Goal: Task Accomplishment & Management: Use online tool/utility

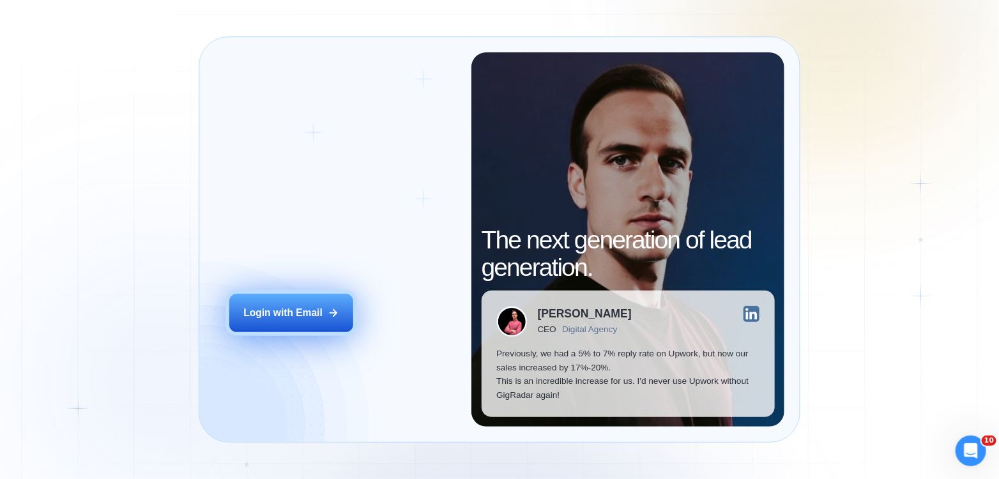
click at [312, 319] on div "Login with Email" at bounding box center [282, 313] width 79 height 14
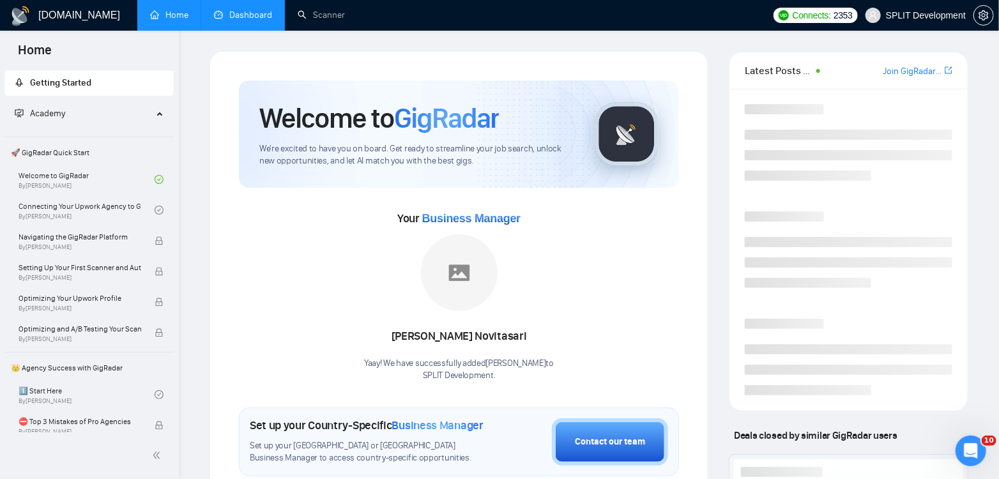
click at [236, 16] on link "Dashboard" at bounding box center [243, 15] width 58 height 11
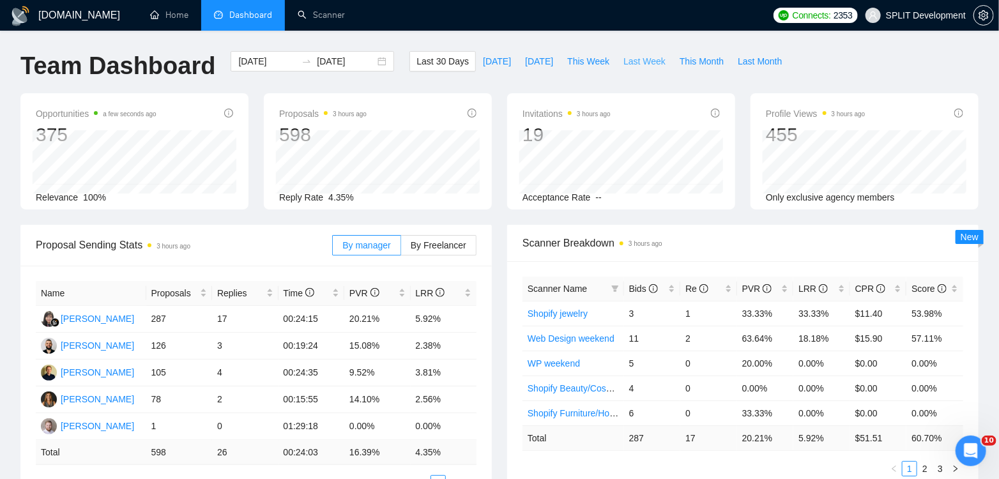
click at [631, 60] on span "Last Week" at bounding box center [644, 61] width 42 height 14
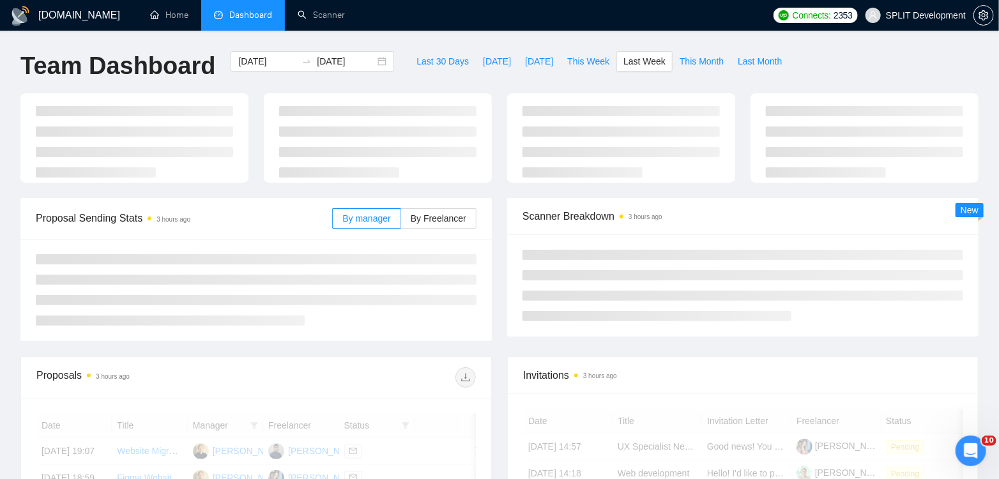
type input "[DATE]"
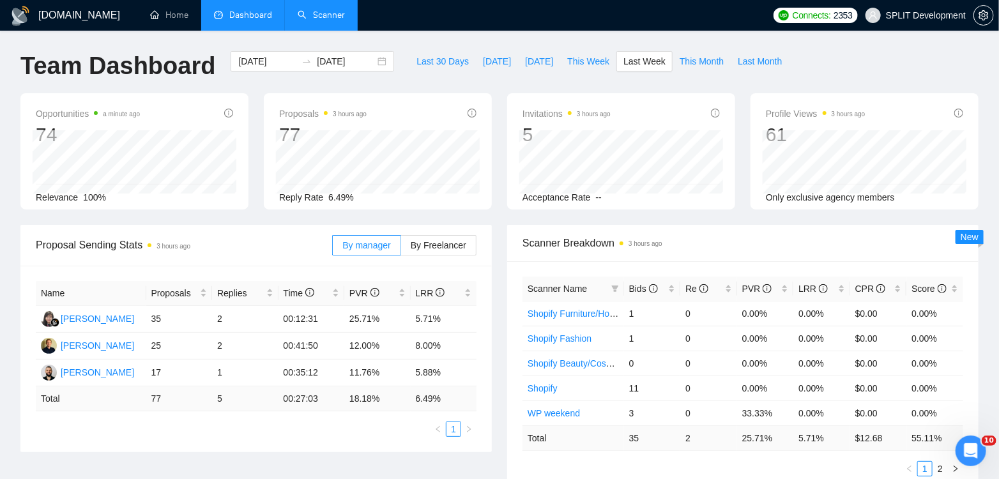
click at [318, 13] on link "Scanner" at bounding box center [321, 15] width 47 height 11
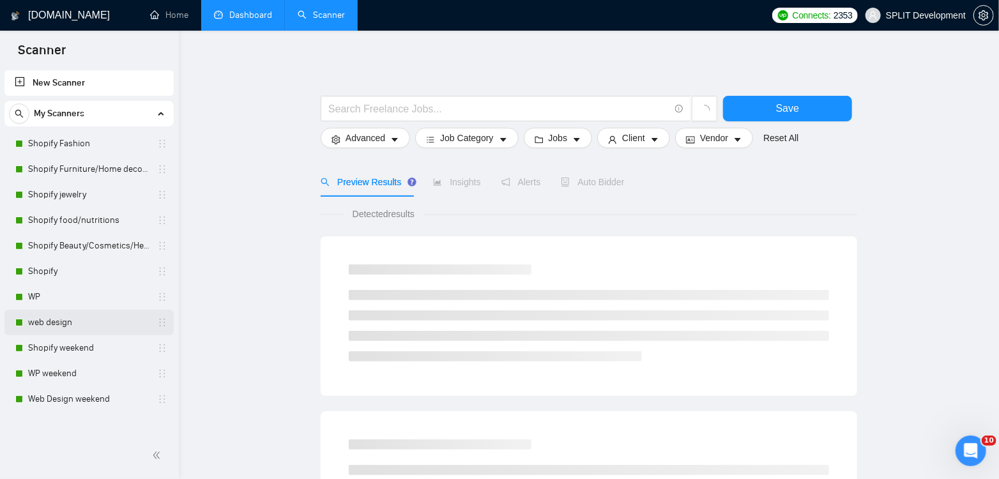
click at [53, 321] on link "web design" at bounding box center [88, 323] width 121 height 26
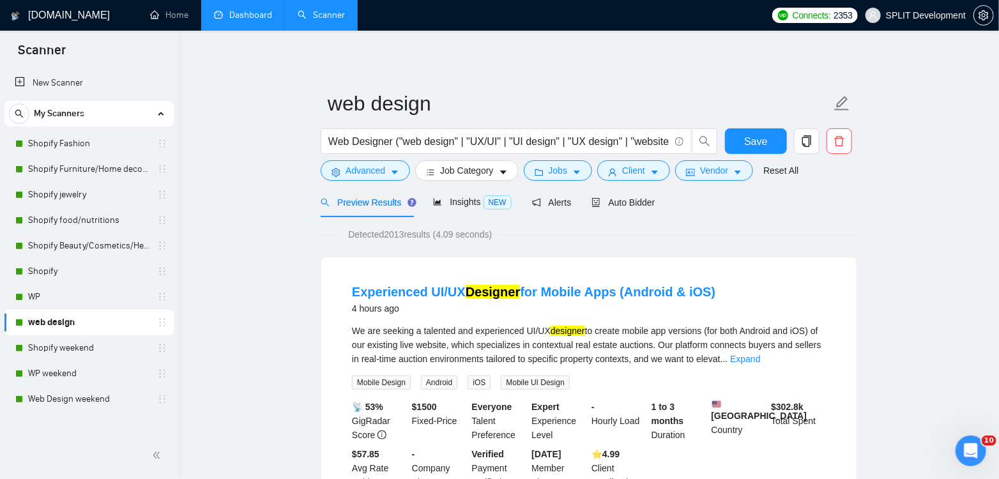
click at [635, 199] on span "Auto Bidder" at bounding box center [622, 202] width 63 height 10
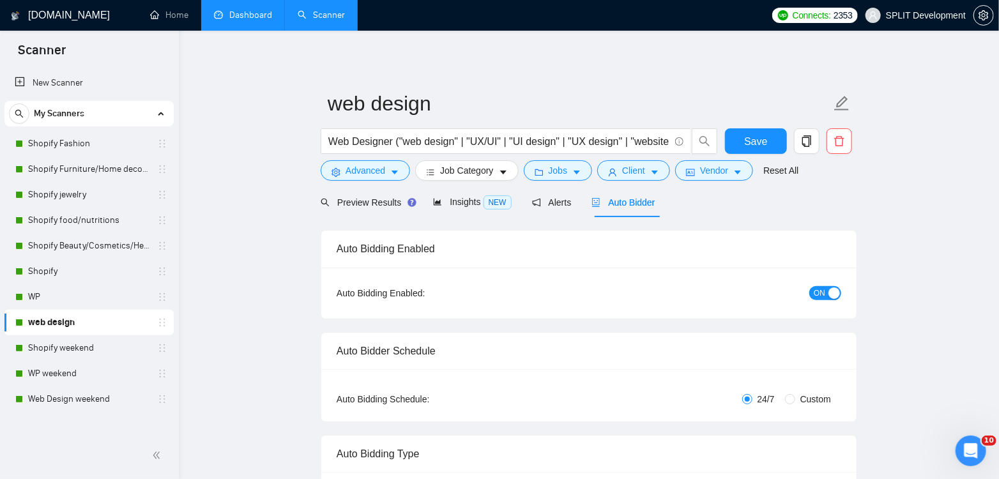
radio input "false"
radio input "true"
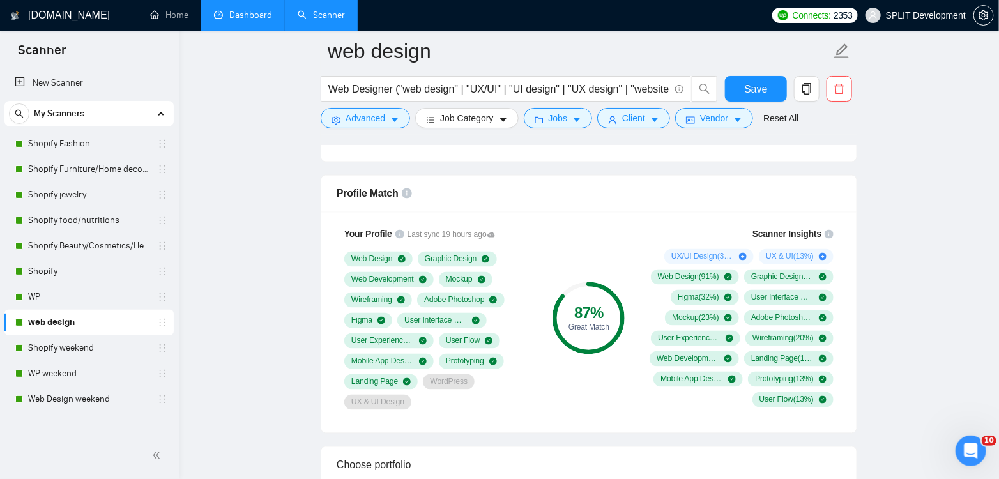
scroll to position [964, 0]
click at [55, 293] on link "WP" at bounding box center [88, 297] width 121 height 26
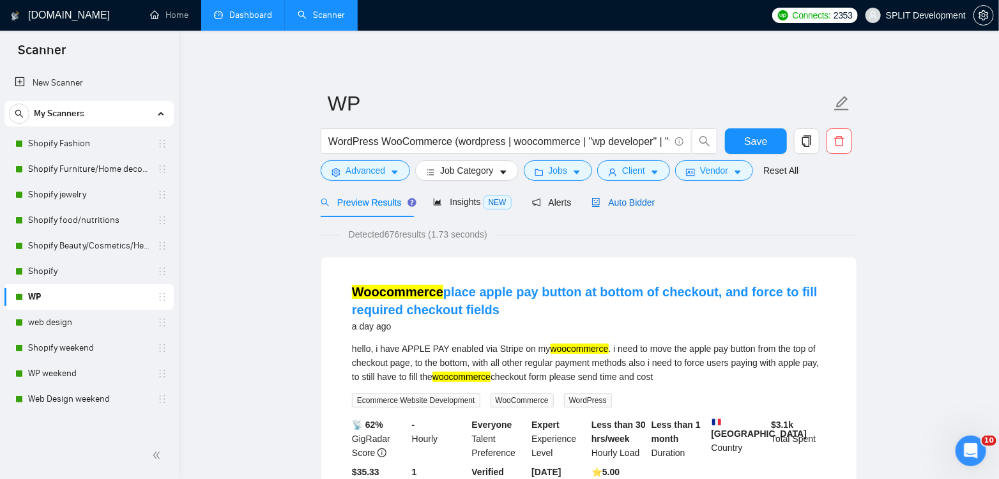
click at [638, 200] on span "Auto Bidder" at bounding box center [622, 202] width 63 height 10
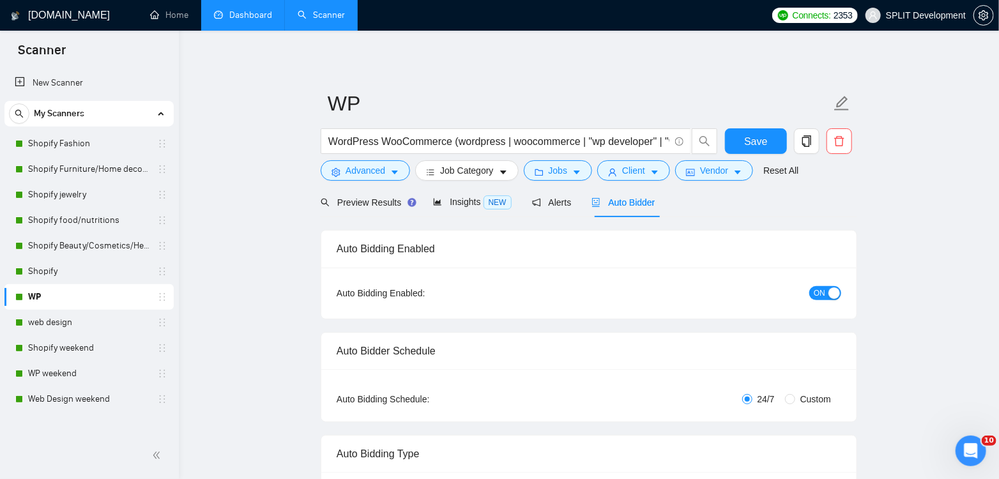
radio input "false"
radio input "true"
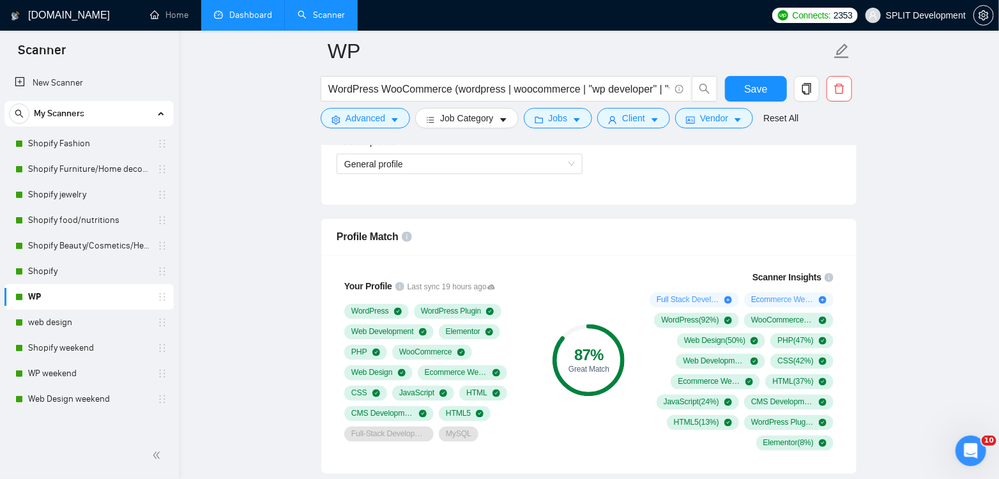
scroll to position [975, 0]
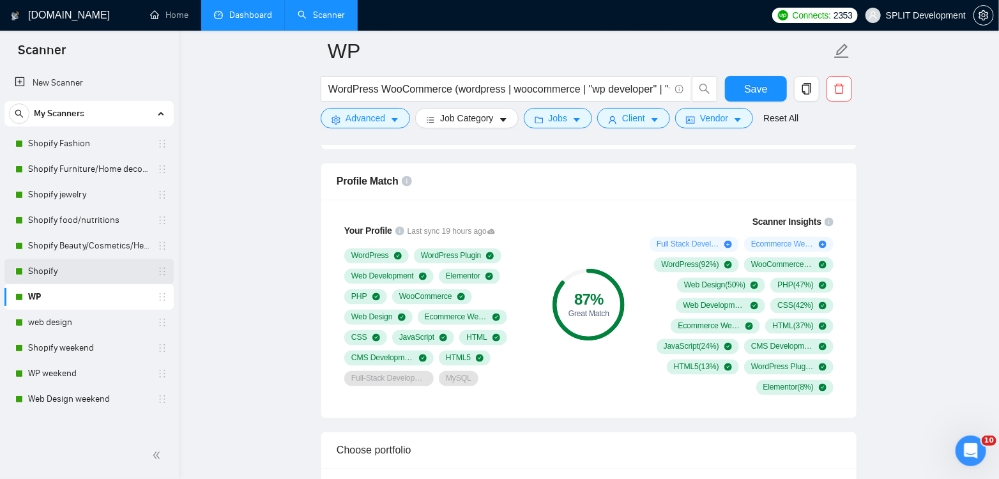
click at [77, 271] on link "Shopify" at bounding box center [88, 272] width 121 height 26
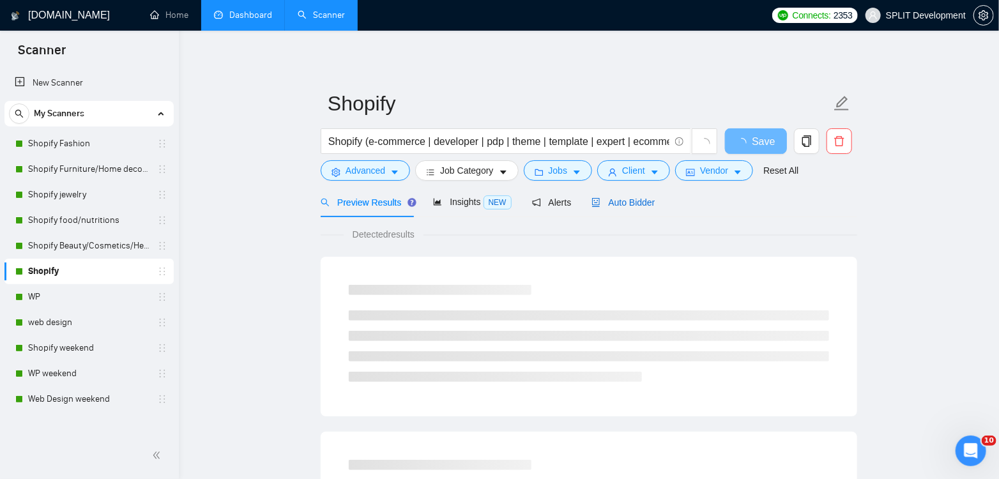
click at [639, 200] on span "Auto Bidder" at bounding box center [622, 202] width 63 height 10
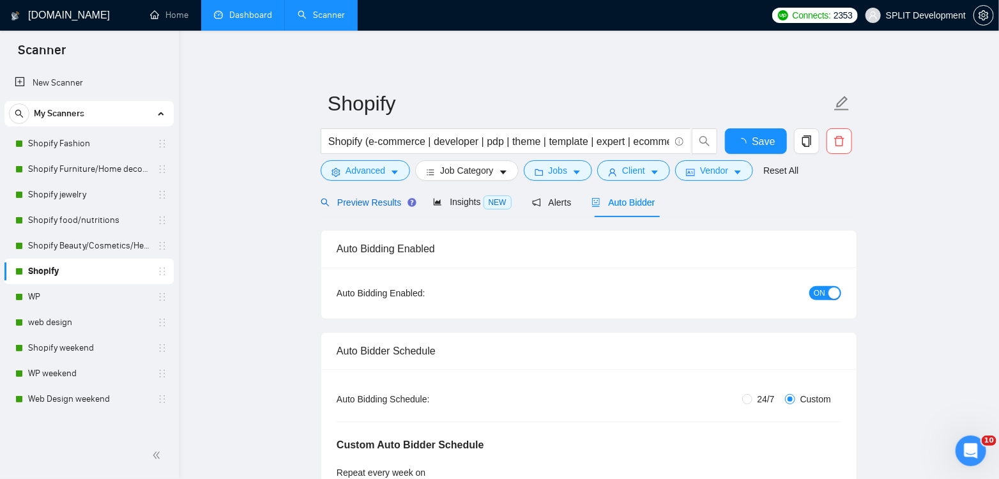
click at [358, 202] on span "Preview Results" at bounding box center [367, 202] width 92 height 10
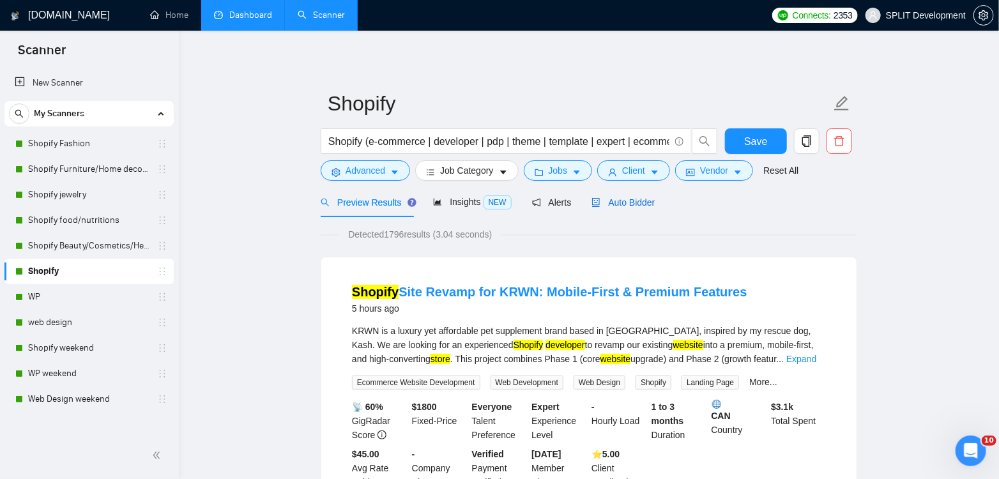
click at [626, 200] on span "Auto Bidder" at bounding box center [622, 202] width 63 height 10
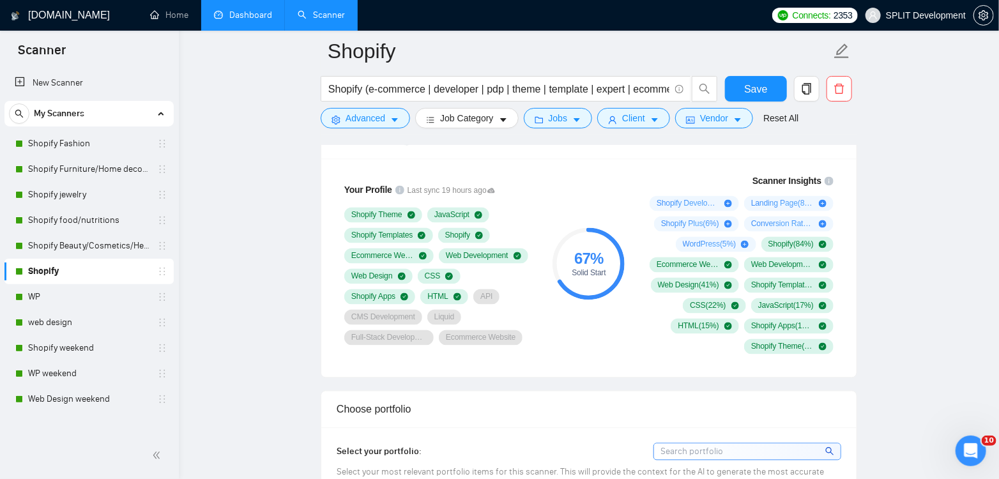
scroll to position [1018, 0]
click at [76, 246] on link "Shopify Beauty/Cosmetics/Health" at bounding box center [88, 246] width 121 height 26
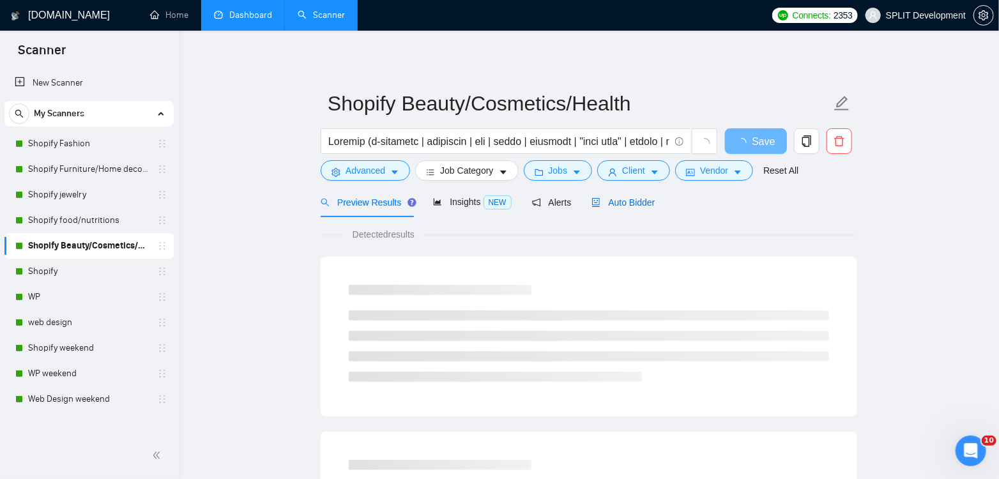
click at [637, 206] on span "Auto Bidder" at bounding box center [622, 202] width 63 height 10
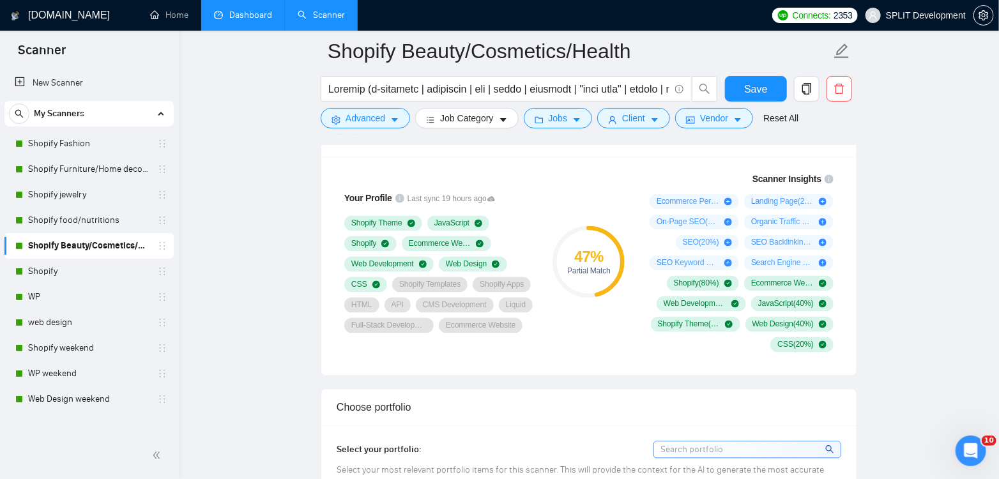
scroll to position [1022, 0]
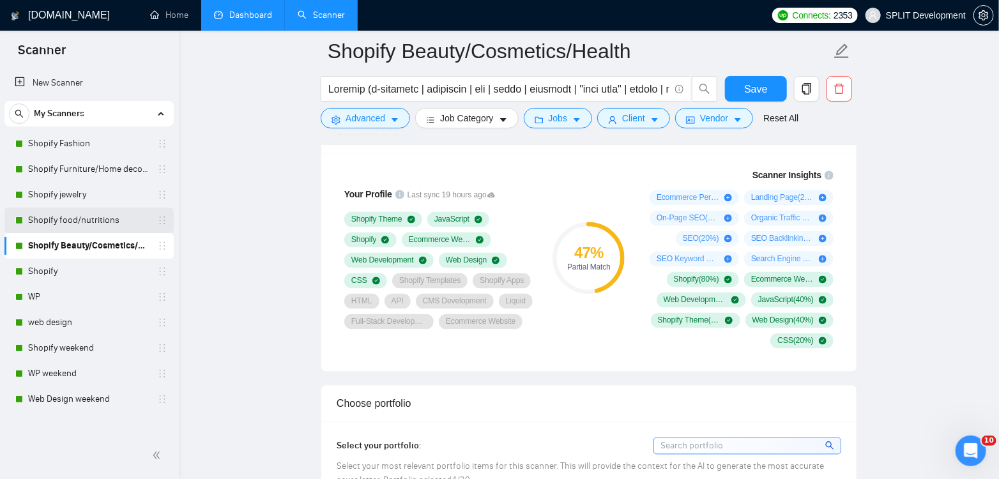
click at [57, 215] on link "Shopify food/nutritions" at bounding box center [88, 221] width 121 height 26
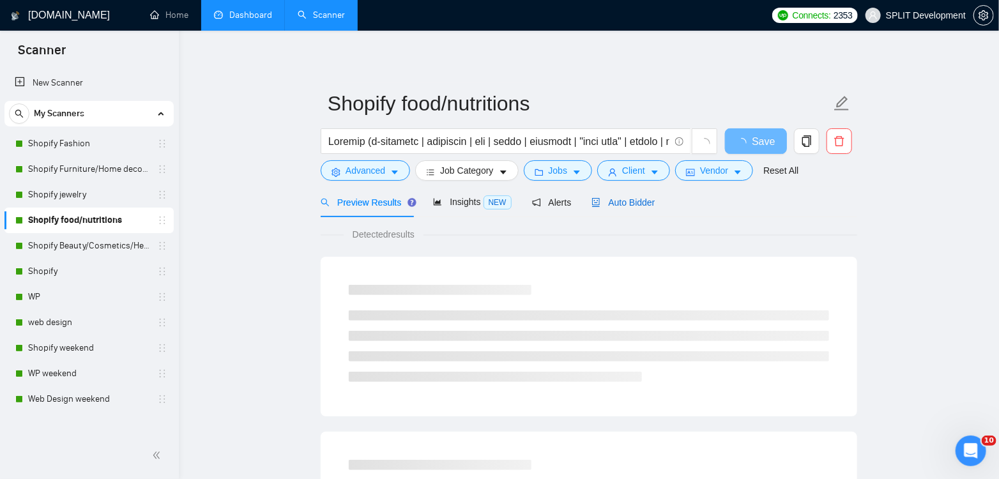
click at [625, 207] on span "Auto Bidder" at bounding box center [622, 202] width 63 height 10
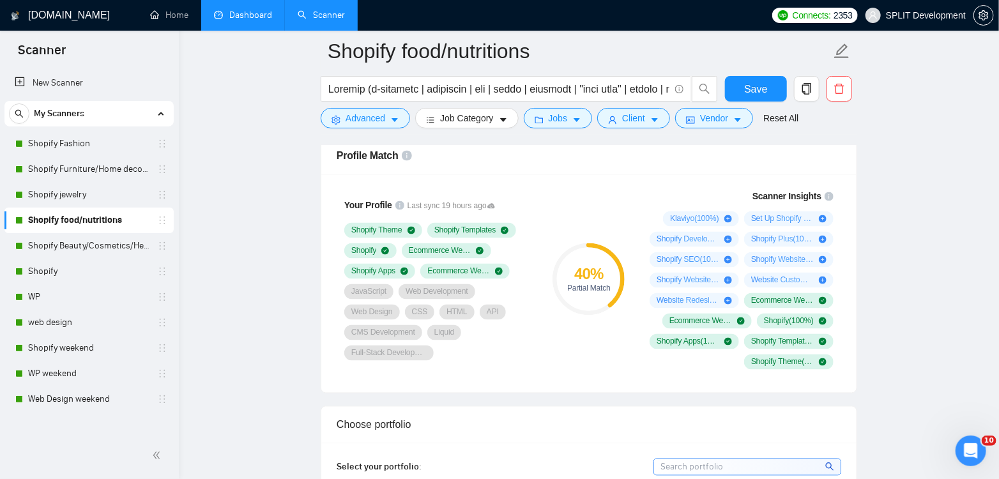
scroll to position [1011, 0]
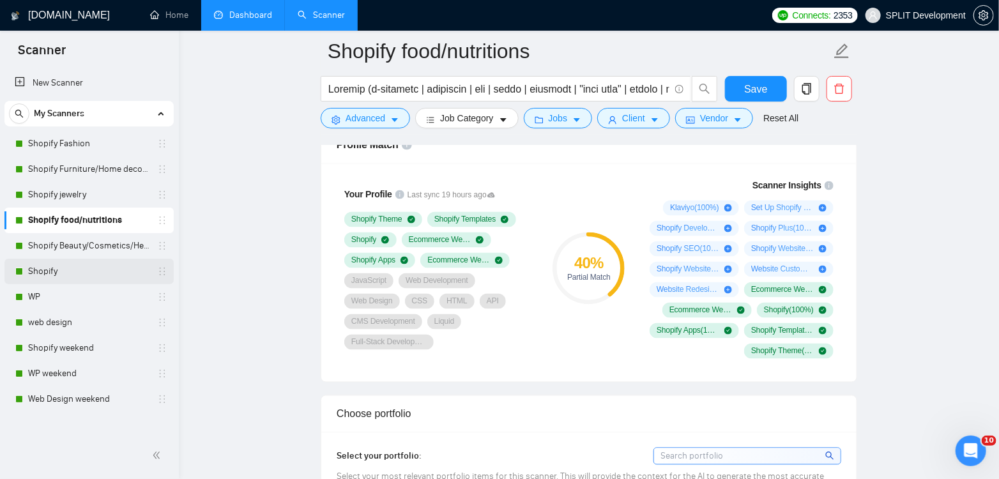
click at [66, 273] on link "Shopify" at bounding box center [88, 272] width 121 height 26
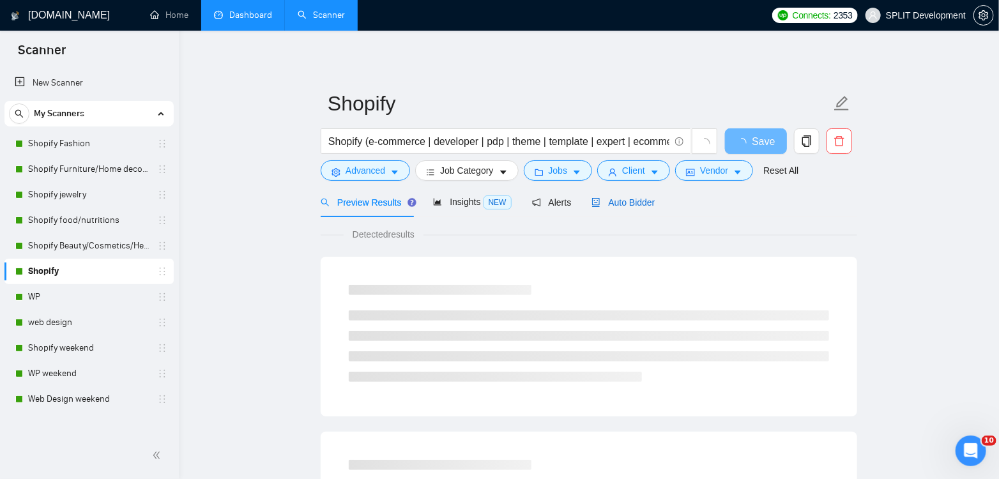
click at [643, 206] on span "Auto Bidder" at bounding box center [622, 202] width 63 height 10
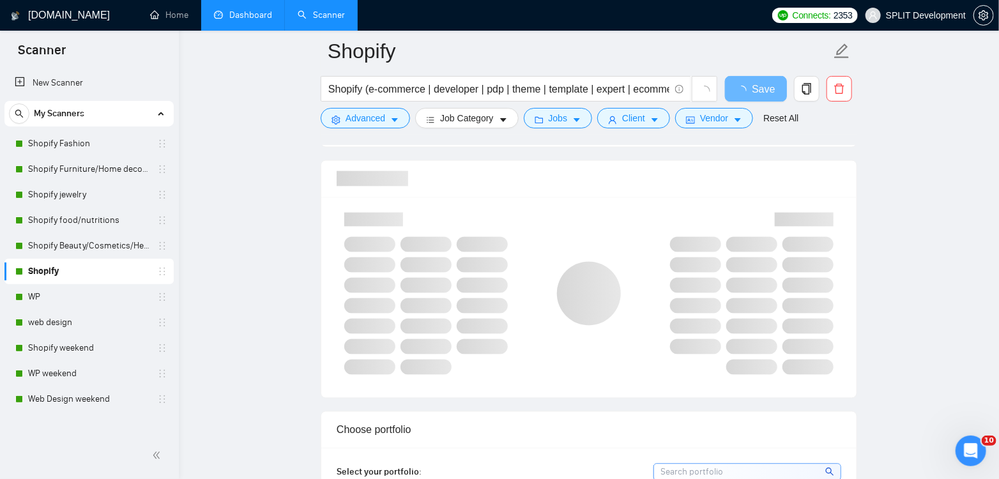
scroll to position [994, 0]
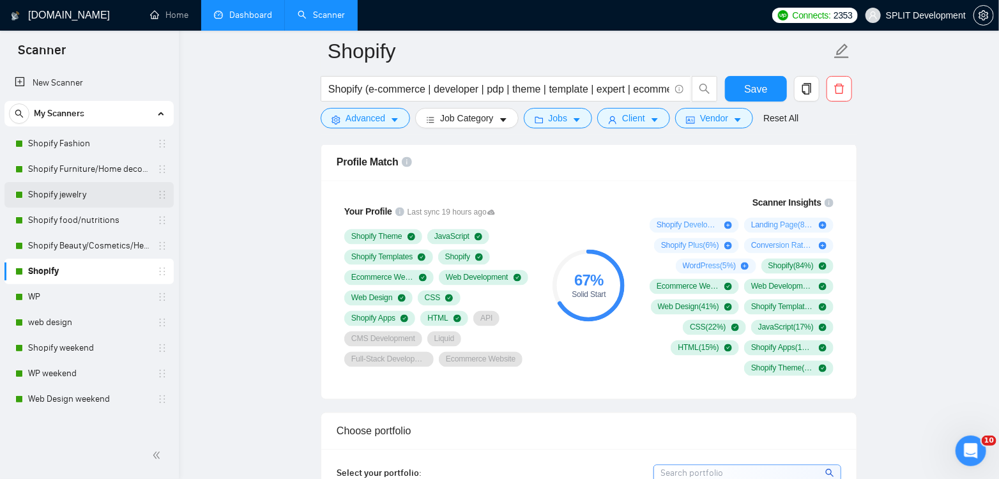
click at [72, 191] on link "Shopify jewelry" at bounding box center [88, 195] width 121 height 26
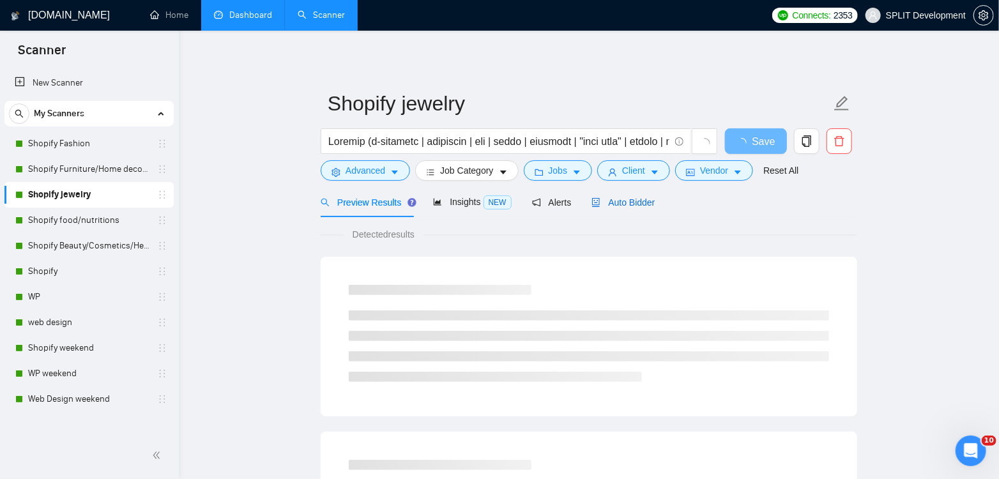
click at [628, 202] on span "Auto Bidder" at bounding box center [622, 202] width 63 height 10
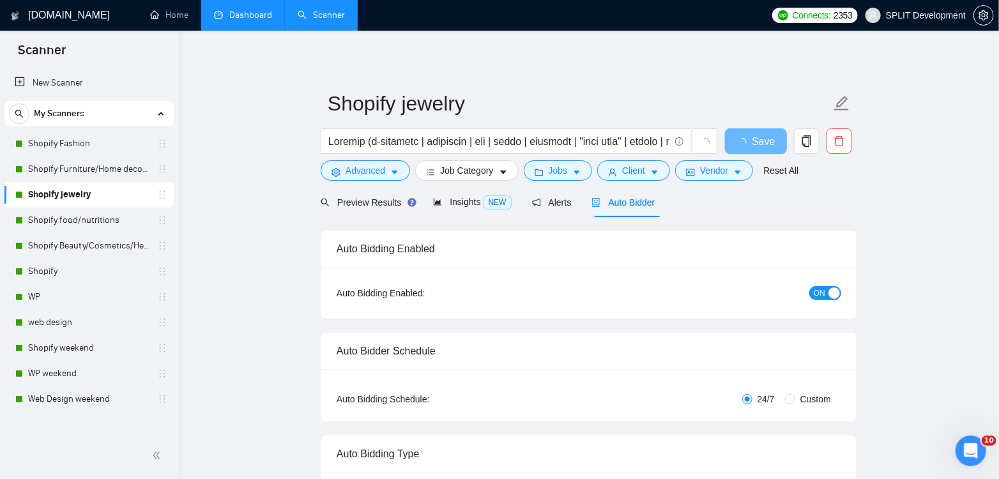
radio input "false"
radio input "true"
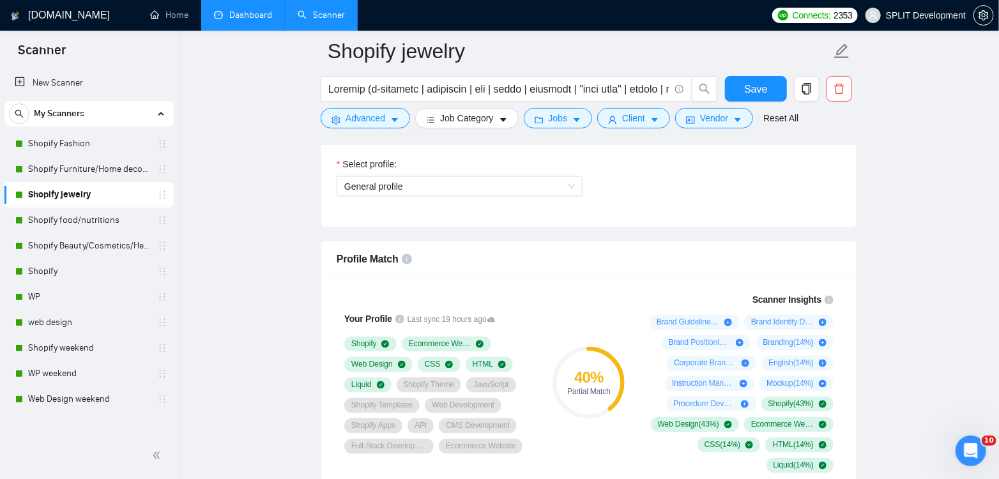
scroll to position [896, 0]
click at [75, 166] on link "Shopify Furniture/Home decore" at bounding box center [88, 169] width 121 height 26
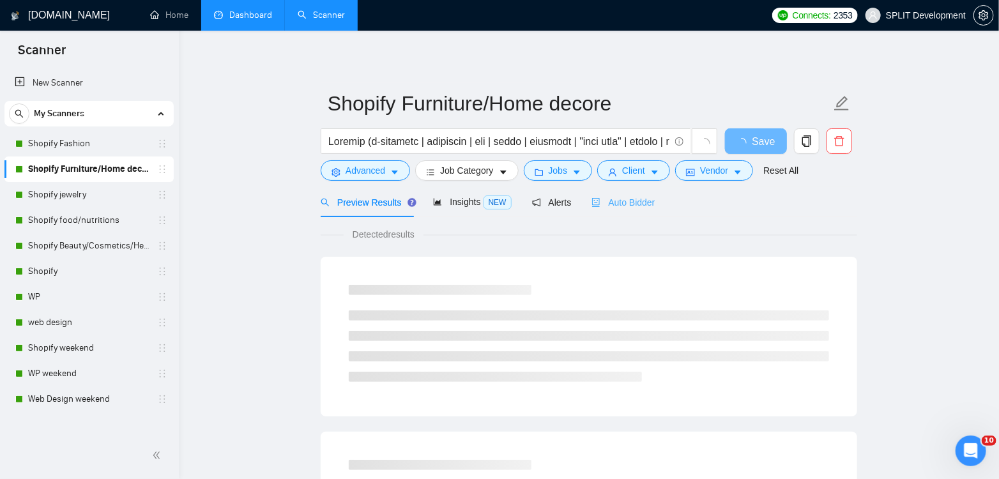
click at [646, 213] on div "Auto Bidder" at bounding box center [622, 202] width 63 height 30
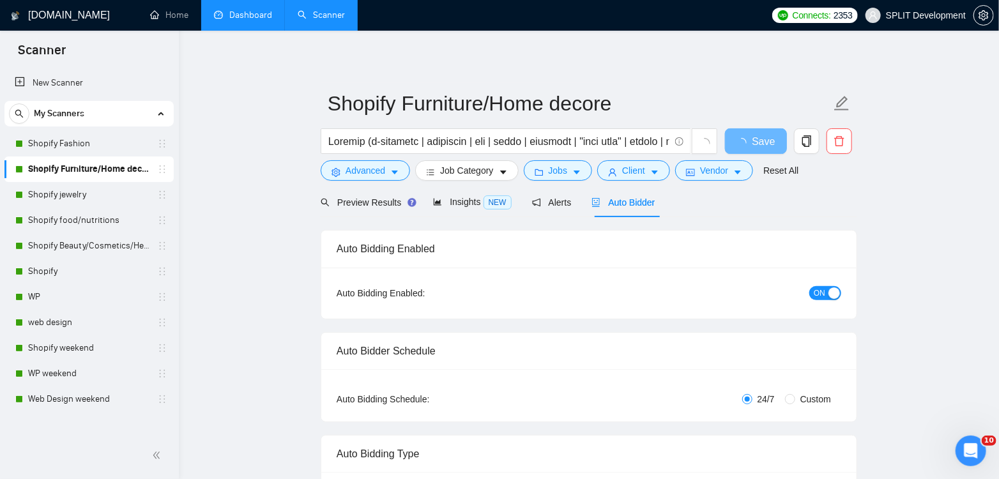
radio input "false"
radio input "true"
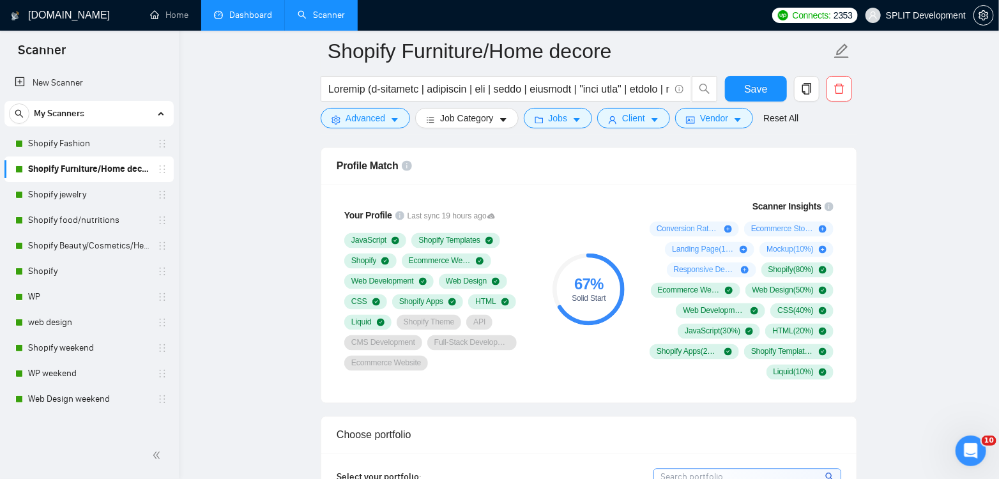
scroll to position [994, 0]
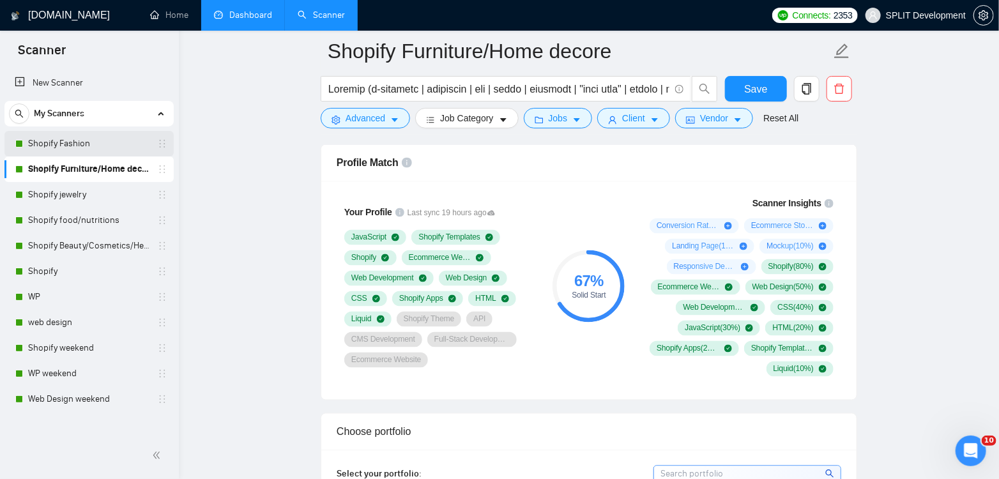
click at [38, 143] on link "Shopify Fashion" at bounding box center [88, 144] width 121 height 26
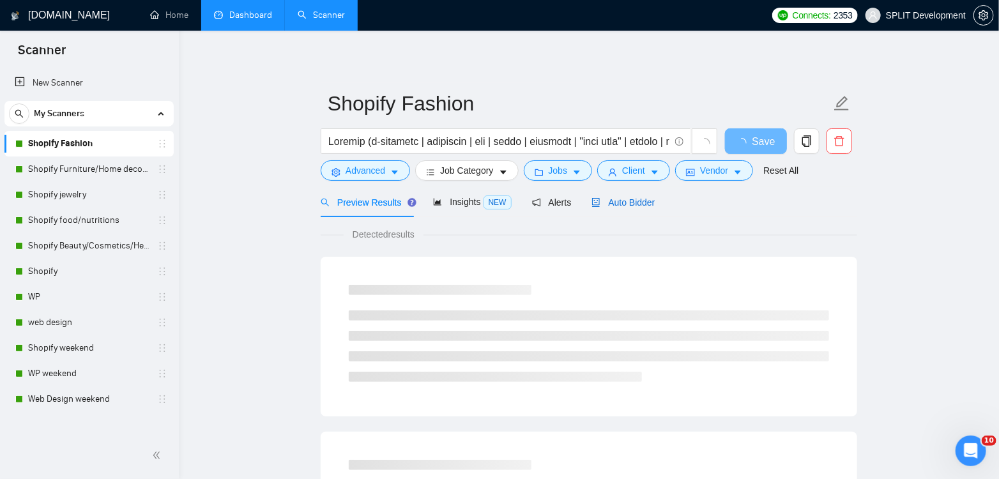
click at [628, 202] on span "Auto Bidder" at bounding box center [622, 202] width 63 height 10
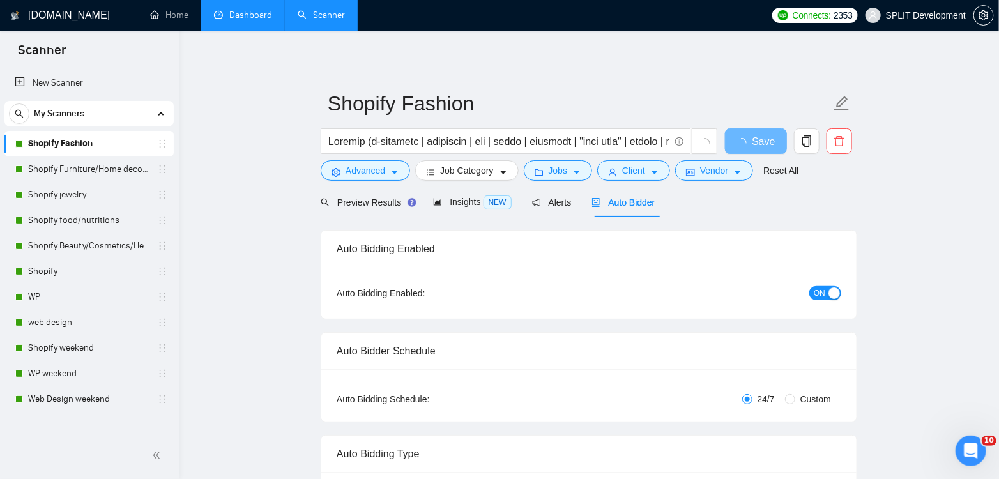
radio input "false"
radio input "true"
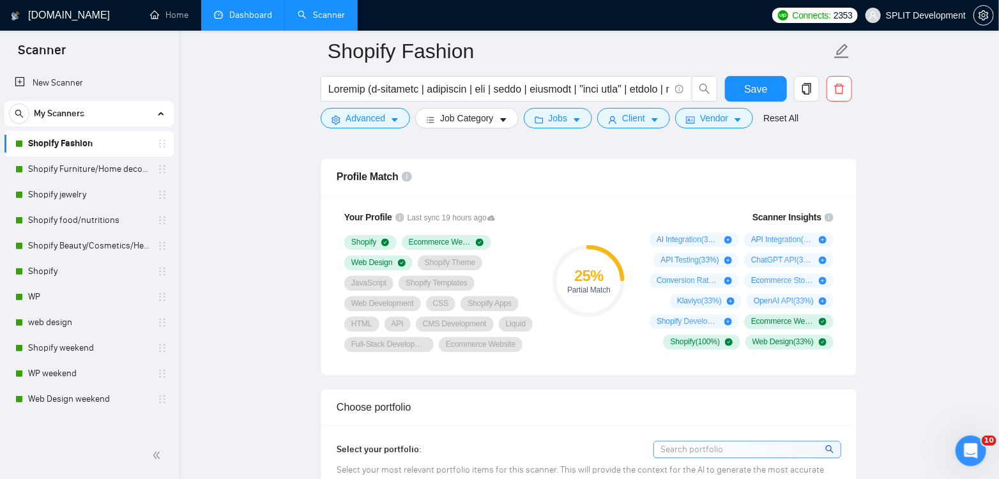
scroll to position [984, 0]
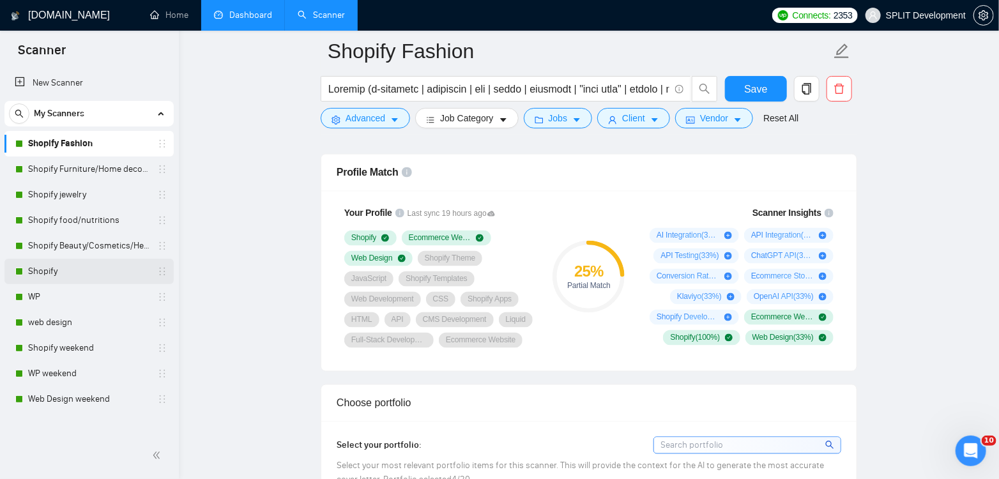
click at [47, 272] on link "Shopify" at bounding box center [88, 272] width 121 height 26
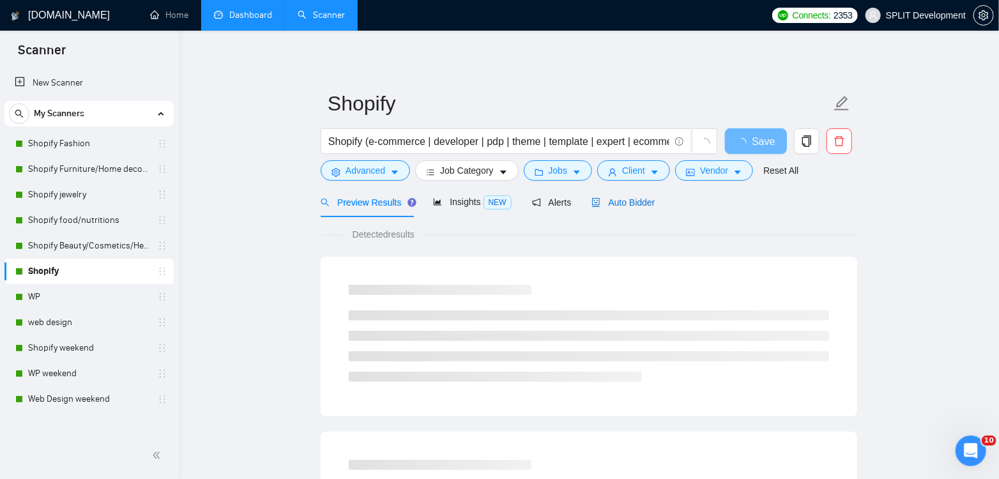
click at [628, 202] on span "Auto Bidder" at bounding box center [622, 202] width 63 height 10
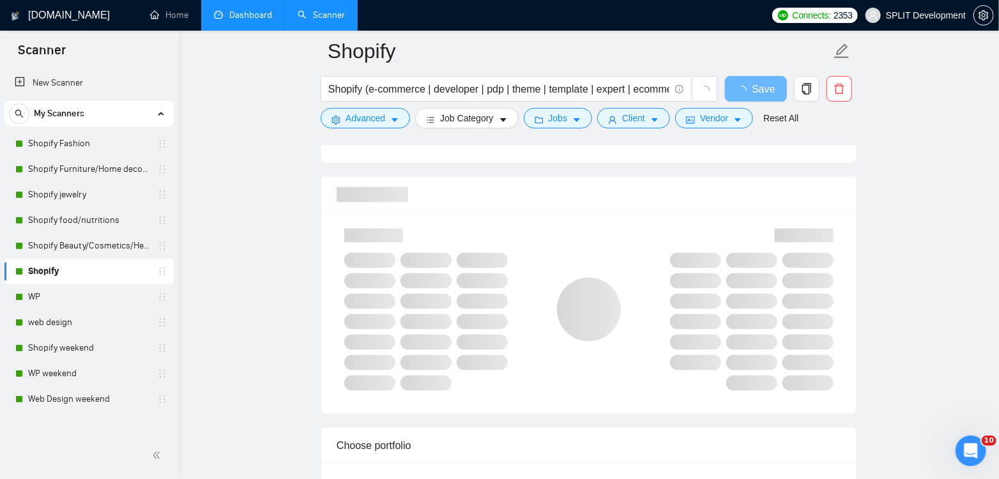
scroll to position [960, 0]
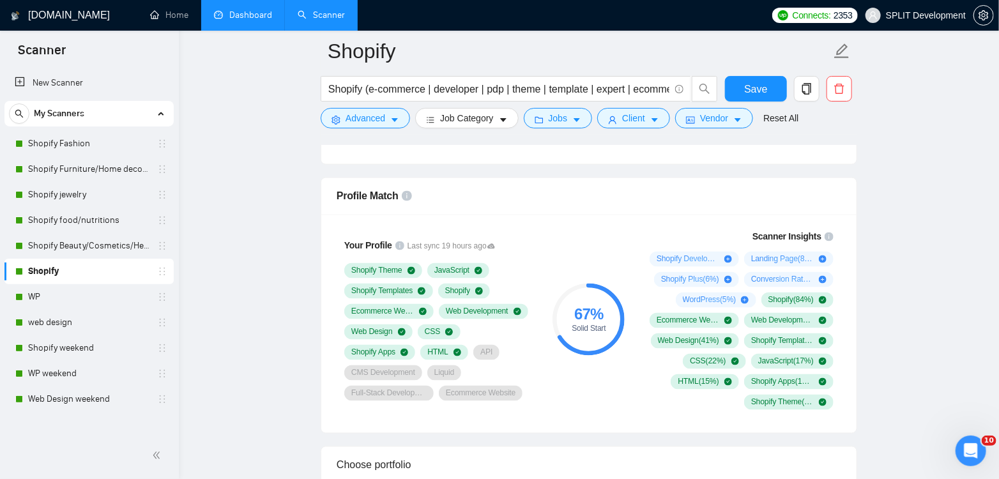
click at [65, 298] on link "WP" at bounding box center [88, 297] width 121 height 26
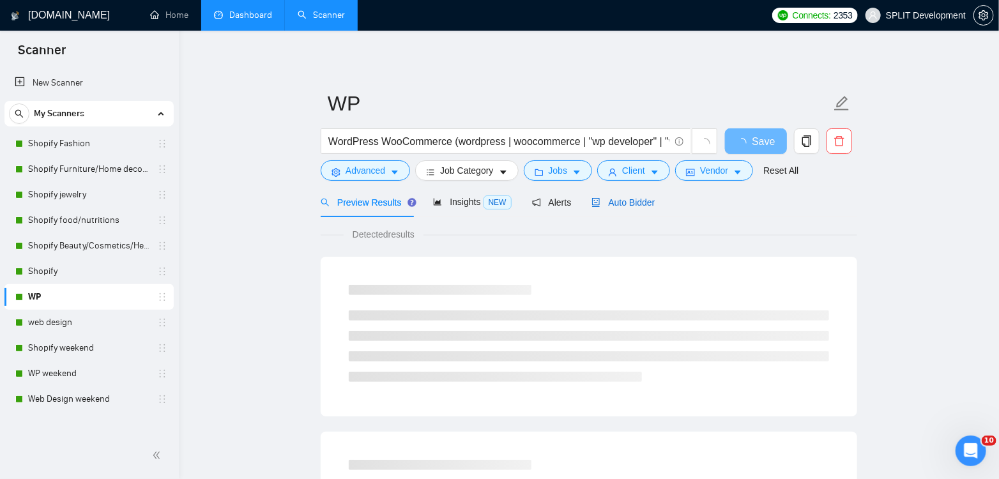
click at [635, 203] on span "Auto Bidder" at bounding box center [622, 202] width 63 height 10
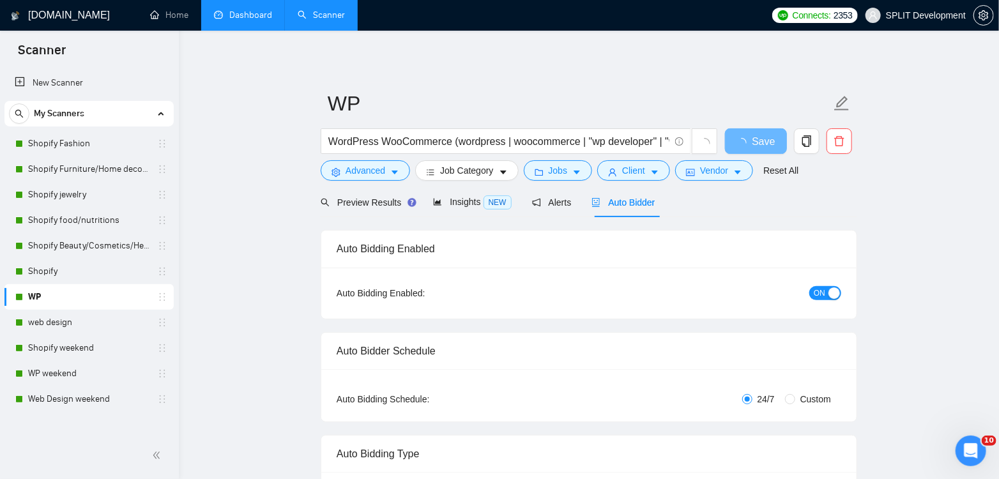
radio input "false"
radio input "true"
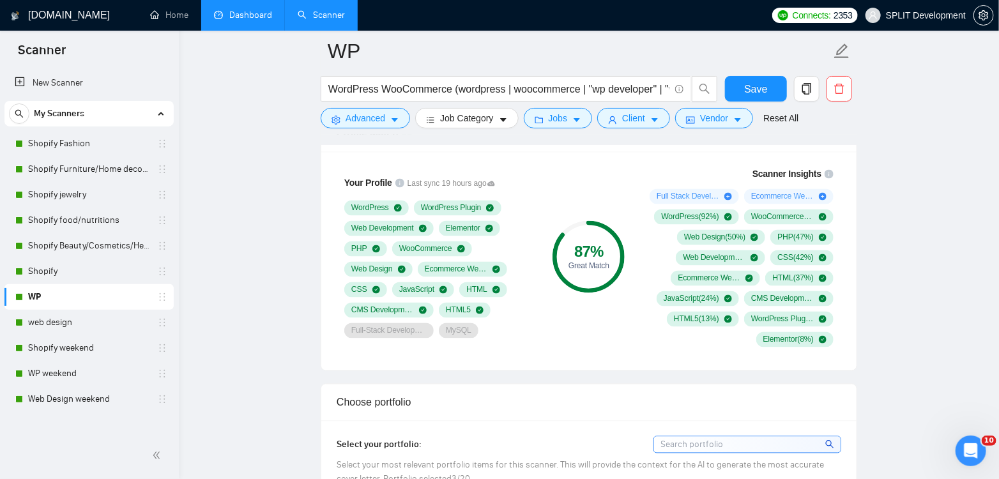
scroll to position [1024, 0]
click at [66, 325] on link "web design" at bounding box center [88, 323] width 121 height 26
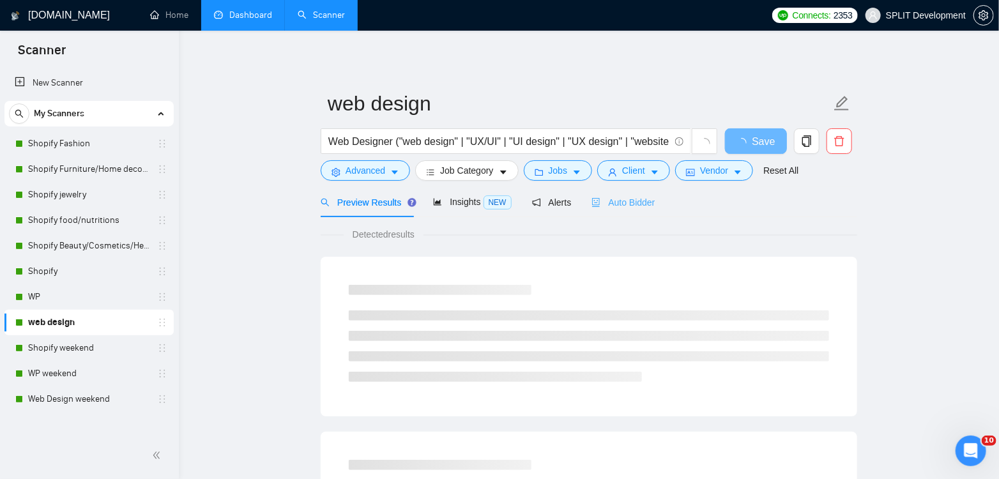
click at [626, 210] on div "Auto Bidder" at bounding box center [622, 202] width 63 height 30
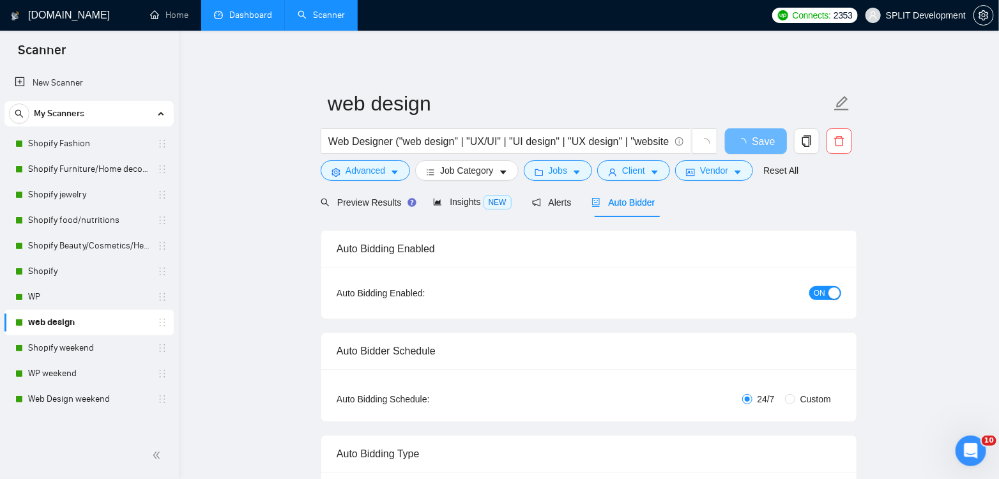
radio input "false"
radio input "true"
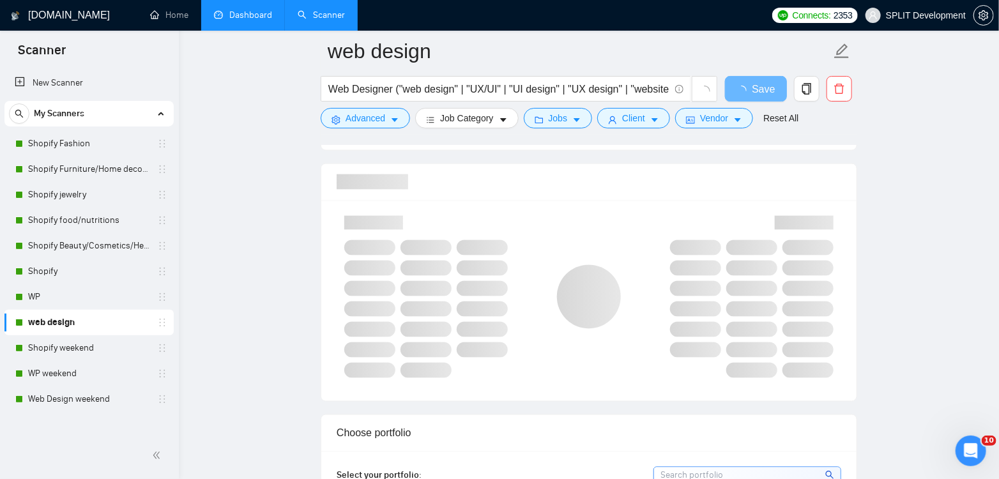
scroll to position [975, 0]
click at [76, 400] on link "Web Design weekend" at bounding box center [88, 399] width 121 height 26
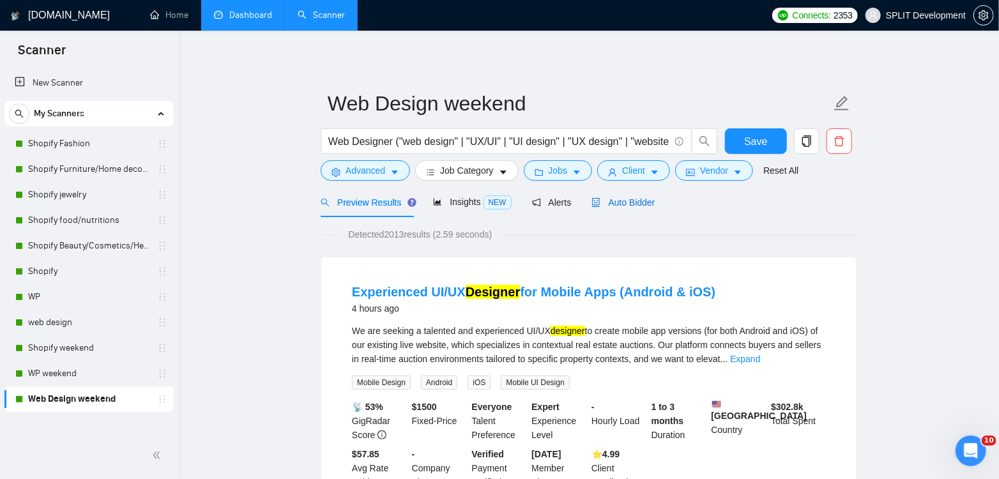
click at [635, 203] on span "Auto Bidder" at bounding box center [622, 202] width 63 height 10
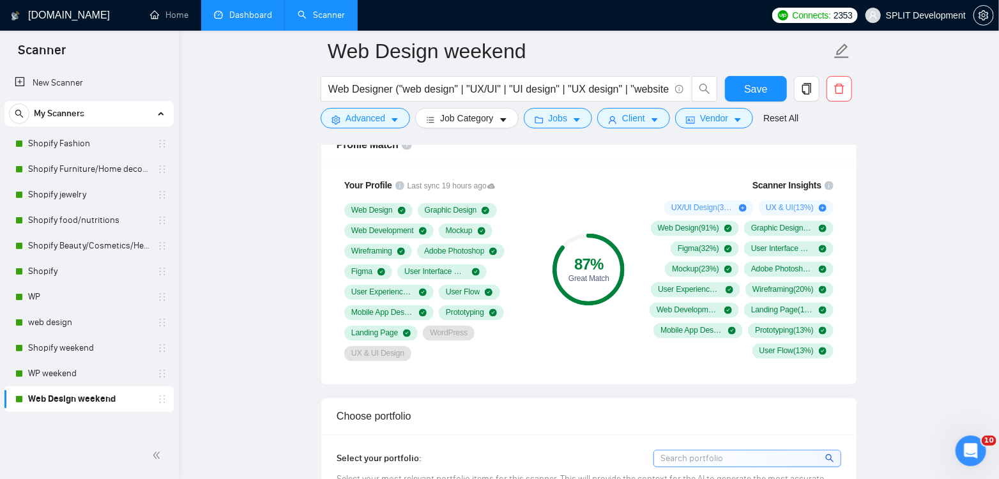
scroll to position [1010, 0]
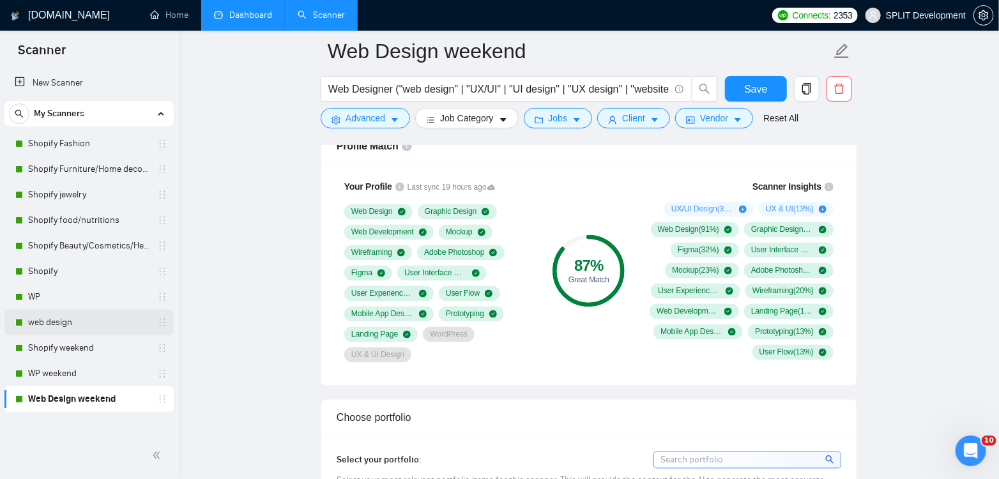
click at [53, 324] on link "web design" at bounding box center [88, 323] width 121 height 26
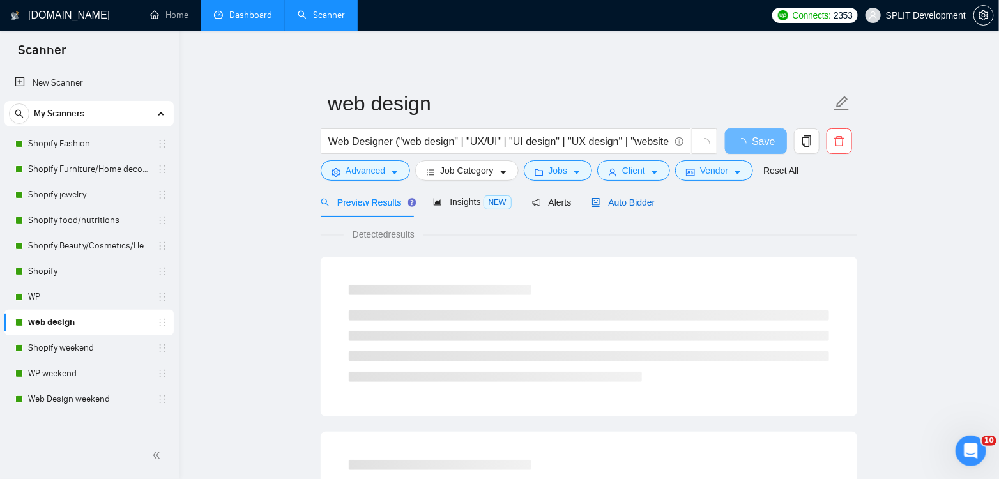
click at [635, 205] on span "Auto Bidder" at bounding box center [622, 202] width 63 height 10
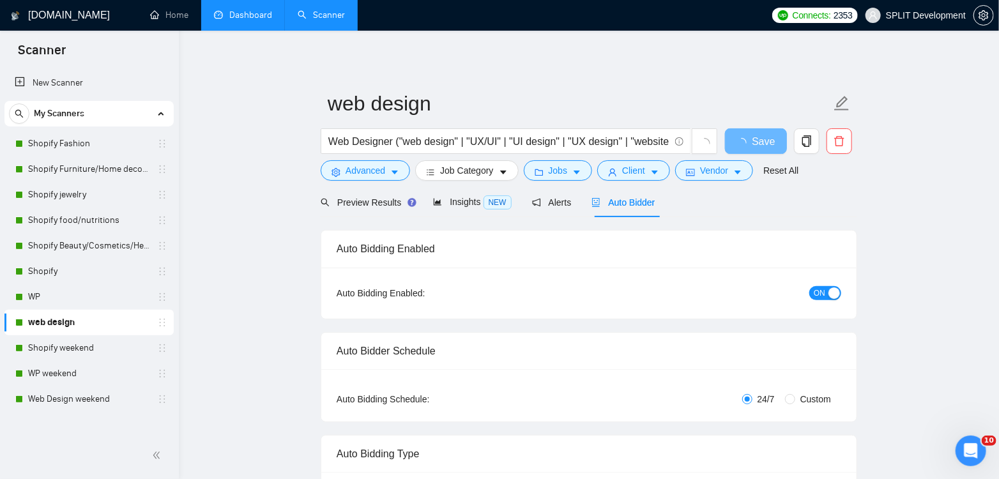
radio input "false"
radio input "true"
